Goal: Find specific page/section: Find specific page/section

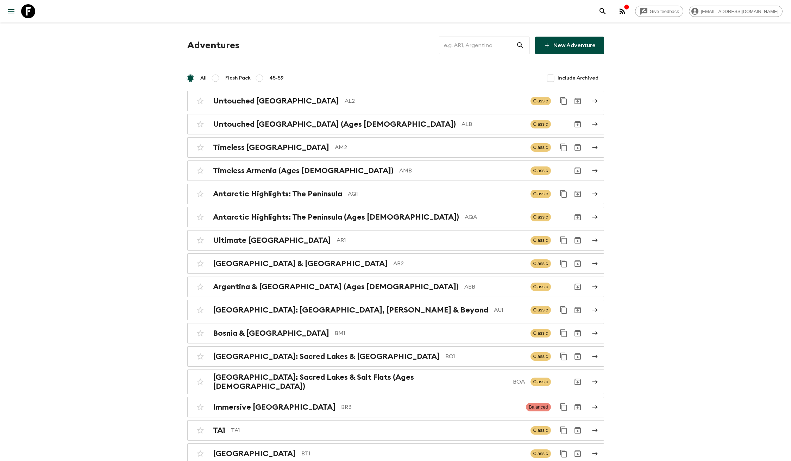
click at [496, 48] on input "text" at bounding box center [477, 46] width 77 height 20
click at [385, 38] on div "Adventures ​ New Adventure" at bounding box center [395, 46] width 417 height 18
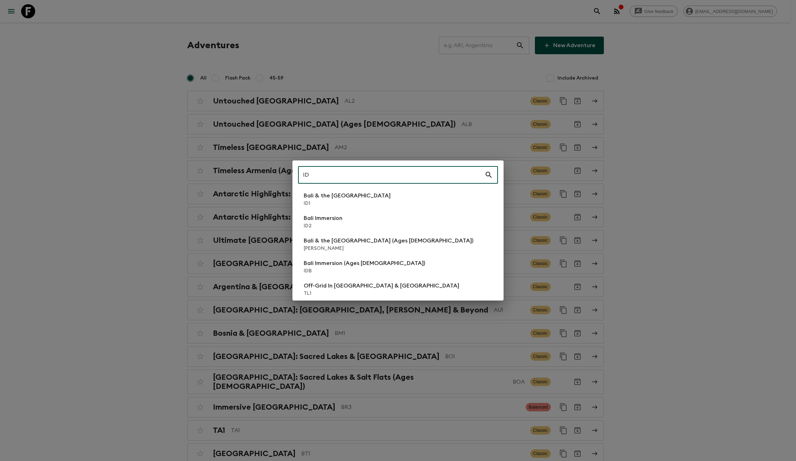
type input "ID2"
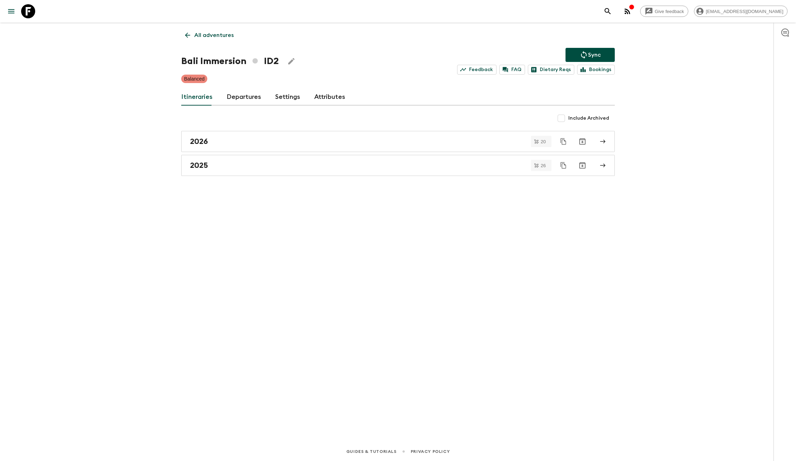
click at [29, 10] on icon at bounding box center [28, 11] width 14 height 14
